Goal: Find specific page/section: Find specific page/section

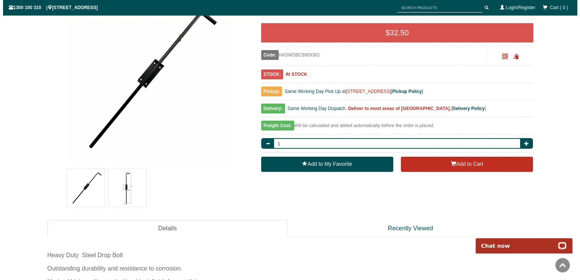
scroll to position [133, 0]
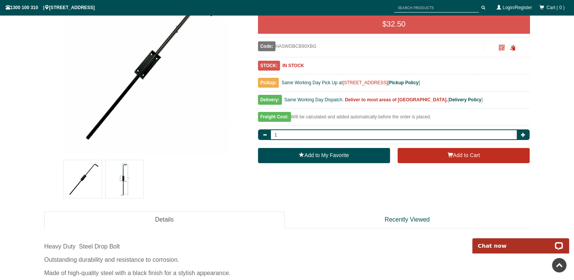
click at [128, 177] on img at bounding box center [125, 179] width 38 height 38
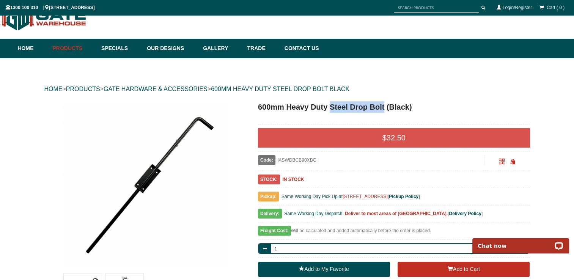
drag, startPoint x: 329, startPoint y: 103, endPoint x: 385, endPoint y: 110, distance: 56.7
click at [385, 110] on h1 "600mm Heavy Duty Steel Drop Bolt (Black)" at bounding box center [394, 106] width 272 height 11
type input "Steel Drop Bolt"
click at [484, 6] on span "submit" at bounding box center [484, 8] width 4 height 4
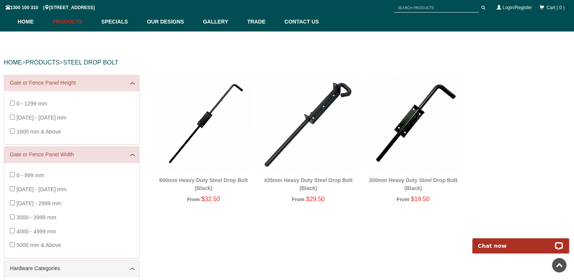
scroll to position [19, 0]
